Goal: Check status: Check status

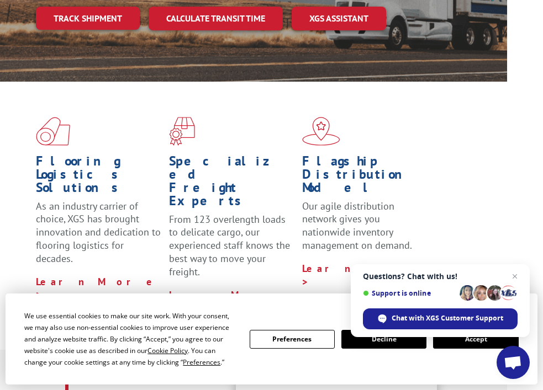
scroll to position [229, 35]
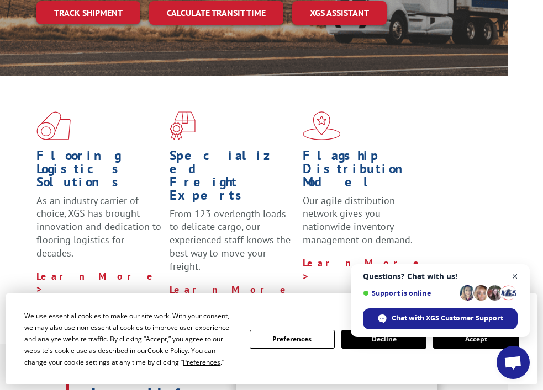
click at [513, 278] on span "Close chat" at bounding box center [515, 277] width 14 height 14
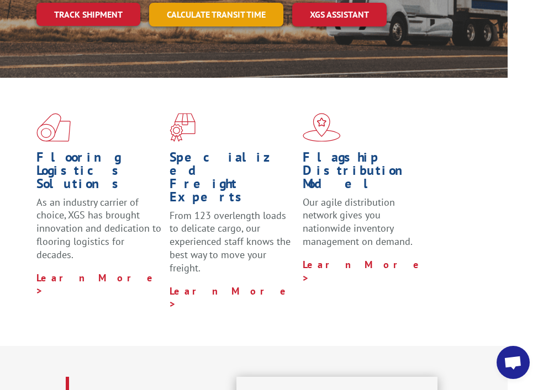
scroll to position [174, 35]
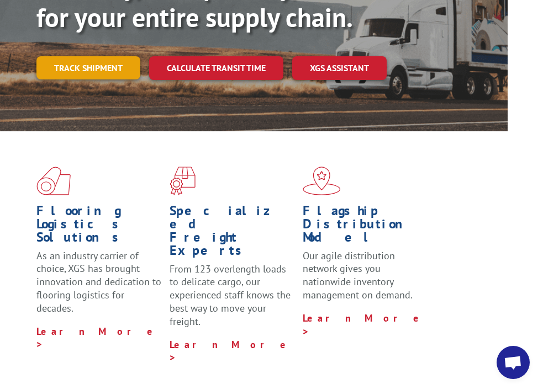
click at [97, 63] on link "Track shipment" at bounding box center [88, 67] width 104 height 23
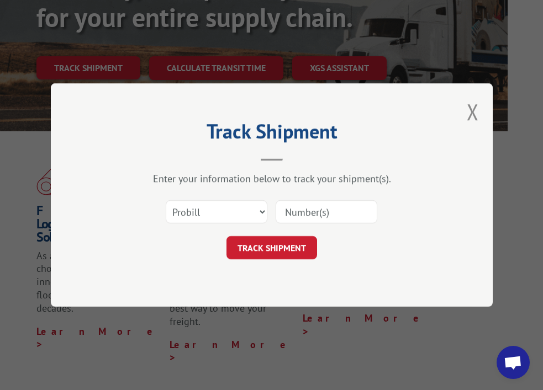
click at [315, 213] on input at bounding box center [326, 211] width 102 height 23
type input "17402316"
click at [273, 255] on button "TRACK SHIPMENT" at bounding box center [271, 247] width 91 height 23
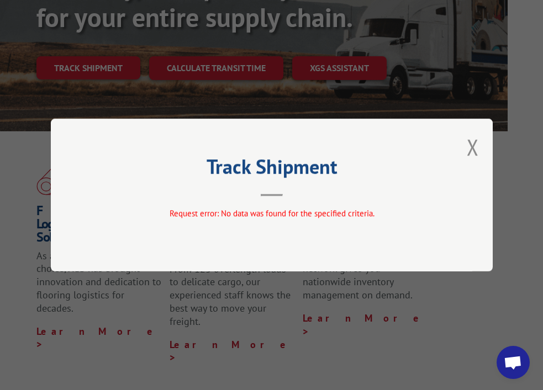
click at [479, 143] on div "Track Shipment Request error: No data was found for the specified criteria." at bounding box center [272, 195] width 442 height 153
click at [480, 142] on div "Track Shipment Request error: No data was found for the specified criteria." at bounding box center [272, 195] width 442 height 153
click at [480, 134] on div "Track Shipment Request error: No data was found for the specified criteria." at bounding box center [272, 195] width 442 height 153
click at [471, 146] on button "Close modal" at bounding box center [472, 146] width 12 height 29
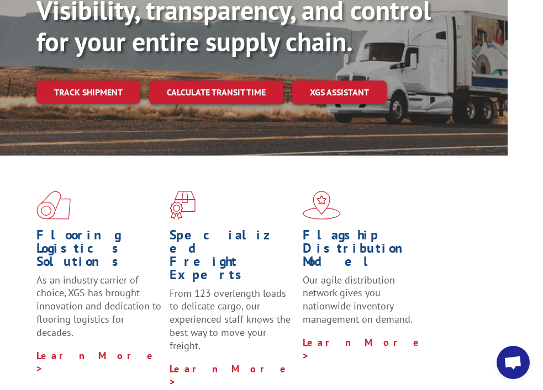
scroll to position [144, 35]
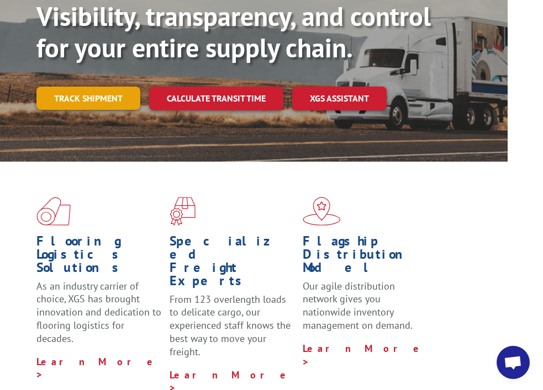
click at [95, 98] on link "Track shipment" at bounding box center [88, 98] width 104 height 23
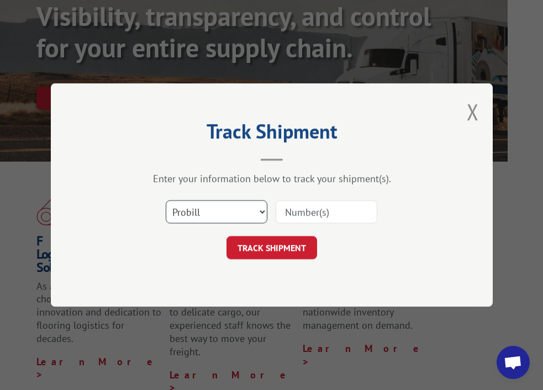
select select "bol"
click at [295, 213] on input at bounding box center [326, 211] width 102 height 23
drag, startPoint x: 341, startPoint y: 211, endPoint x: 247, endPoint y: 210, distance: 93.8
click at [247, 210] on div "Select category... Probill BOL PO 17402316" at bounding box center [271, 212] width 331 height 36
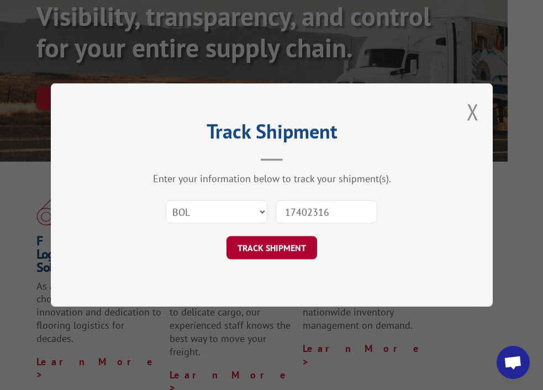
type input "17402316"
click at [261, 246] on button "TRACK SHIPMENT" at bounding box center [271, 247] width 91 height 23
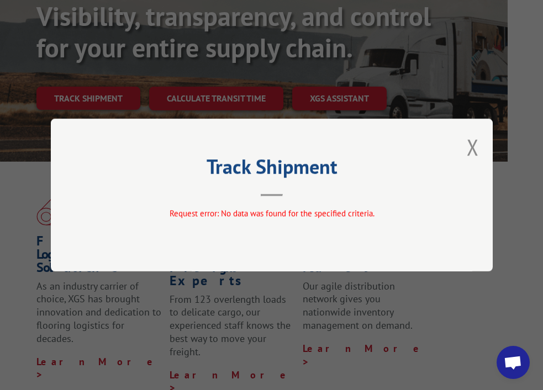
click at [479, 145] on div "Track Shipment Request error: No data was found for the specified criteria." at bounding box center [272, 195] width 442 height 153
click at [472, 145] on button "Close modal" at bounding box center [472, 146] width 12 height 29
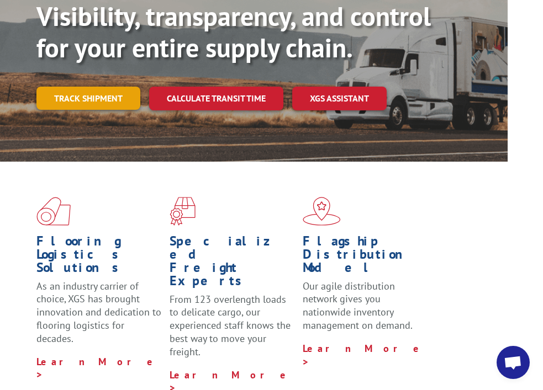
click at [125, 98] on link "Track shipment" at bounding box center [88, 98] width 104 height 23
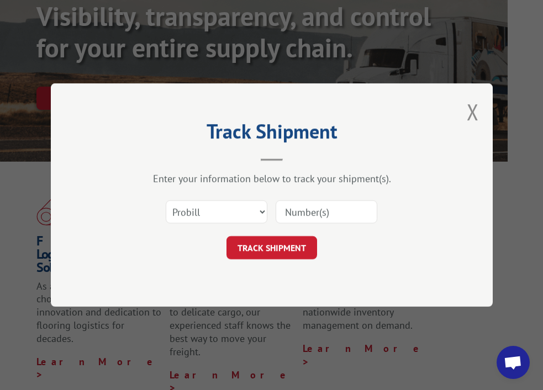
click at [291, 211] on input at bounding box center [326, 211] width 102 height 23
paste input "17402316"
type input "17402316"
click at [278, 249] on button "TRACK SHIPMENT" at bounding box center [271, 247] width 91 height 23
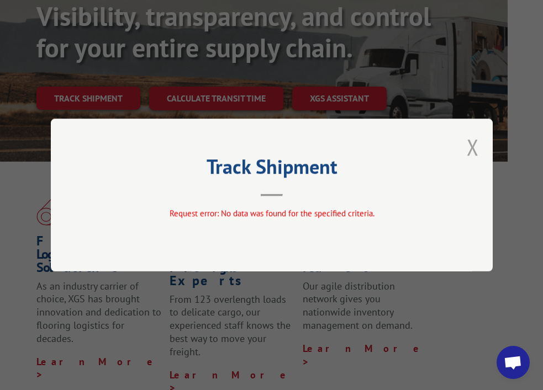
click at [474, 142] on button "Close modal" at bounding box center [472, 146] width 12 height 29
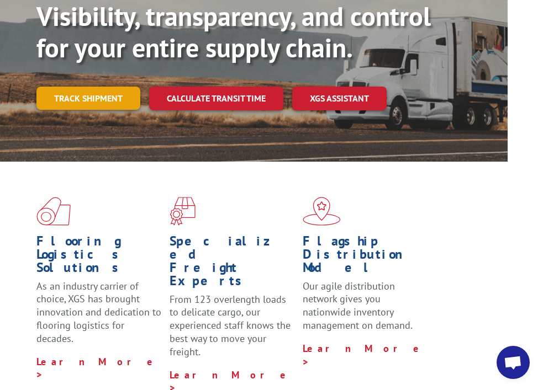
click at [102, 92] on link "Track shipment" at bounding box center [88, 98] width 104 height 23
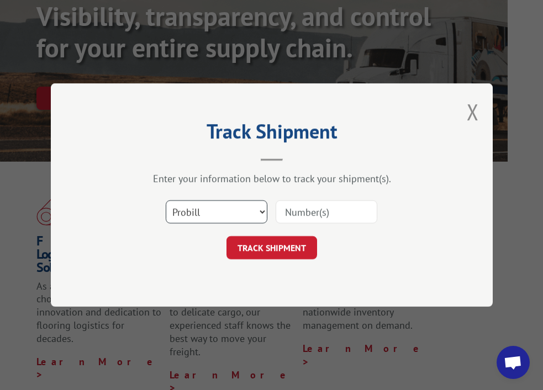
select select "po"
click at [325, 205] on input at bounding box center [326, 211] width 102 height 23
paste input "17402316"
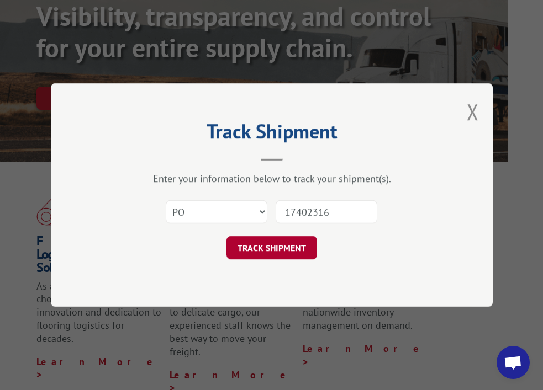
type input "17402316"
click at [289, 245] on button "TRACK SHIPMENT" at bounding box center [271, 247] width 91 height 23
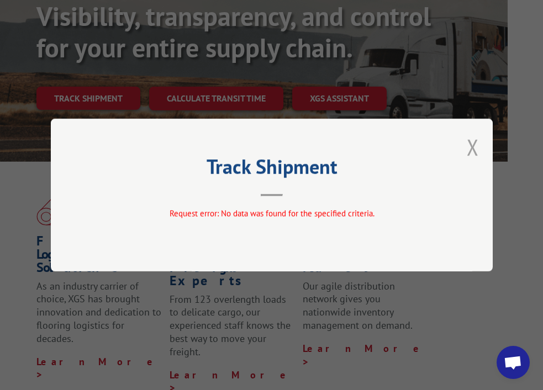
click at [476, 144] on button "Close modal" at bounding box center [472, 146] width 12 height 29
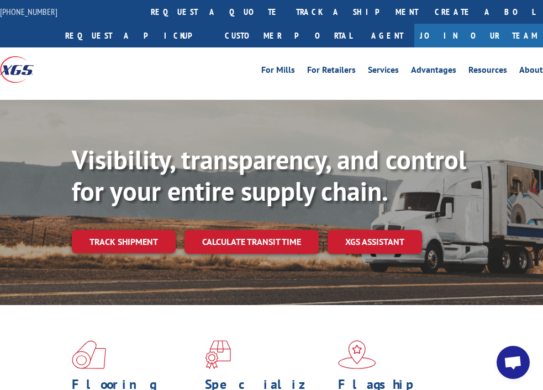
scroll to position [2, 0]
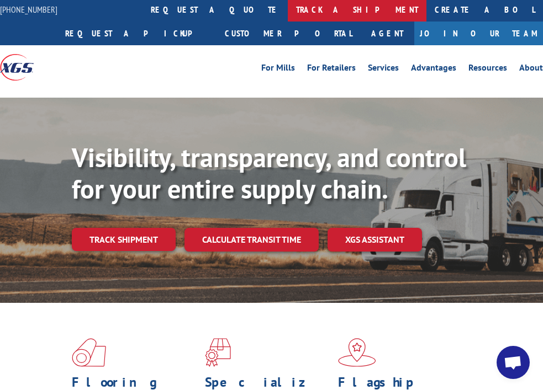
click at [288, 8] on link "track a shipment" at bounding box center [357, 10] width 139 height 24
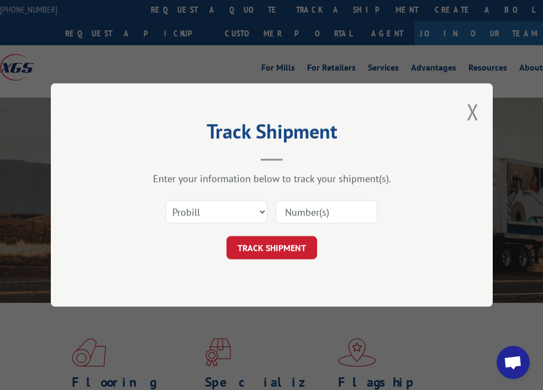
click at [296, 211] on input at bounding box center [326, 211] width 102 height 23
paste input "17402316"
type input "17402316"
click at [283, 248] on button "TRACK SHIPMENT" at bounding box center [271, 247] width 91 height 23
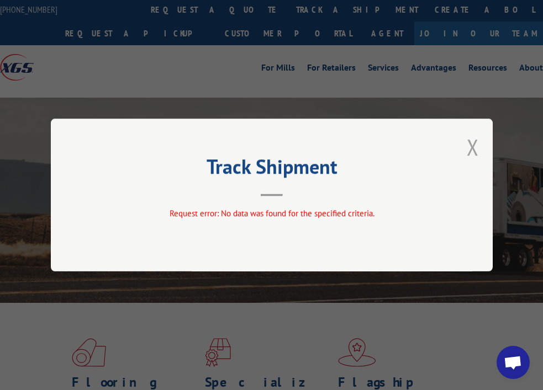
click at [473, 147] on button "Close modal" at bounding box center [472, 146] width 12 height 29
